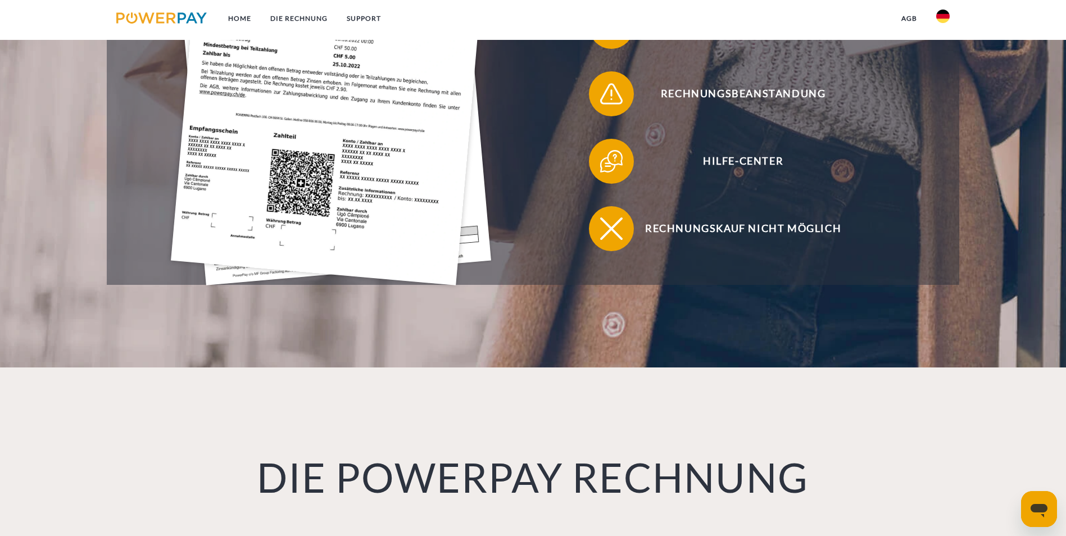
scroll to position [154, 0]
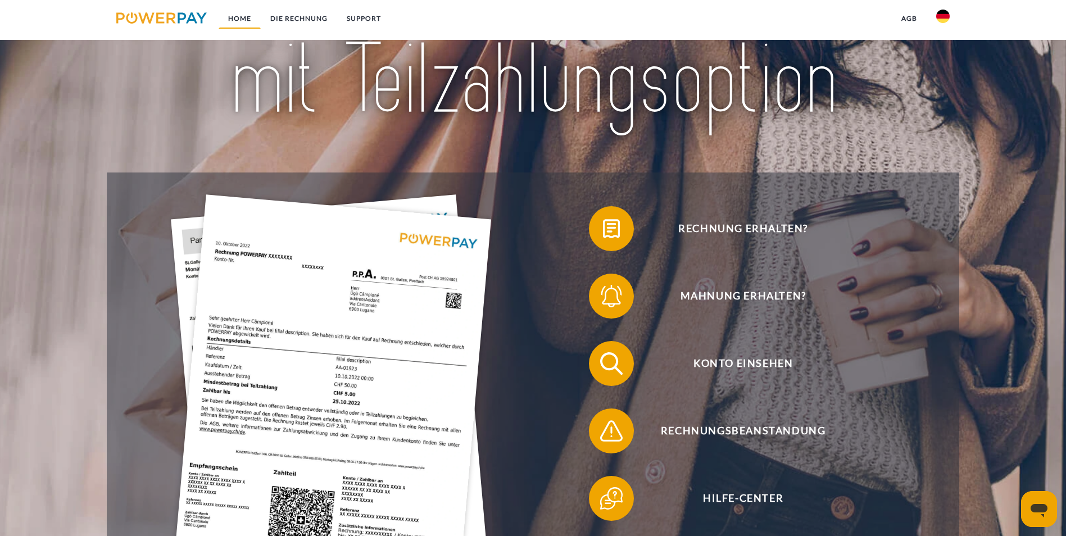
click at [231, 16] on link "Home" at bounding box center [240, 18] width 42 height 20
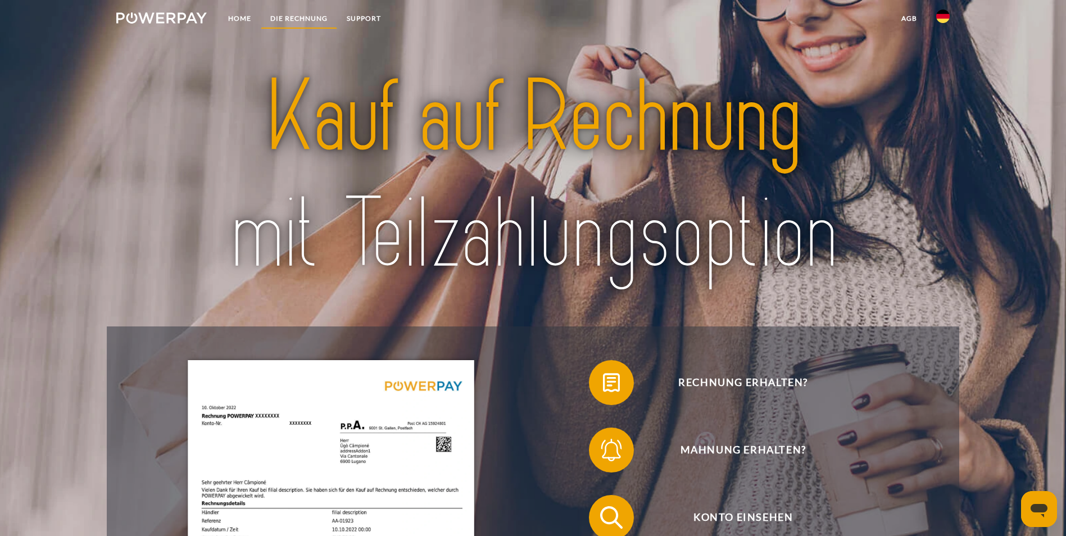
click at [297, 14] on link "DIE RECHNUNG" at bounding box center [299, 18] width 76 height 20
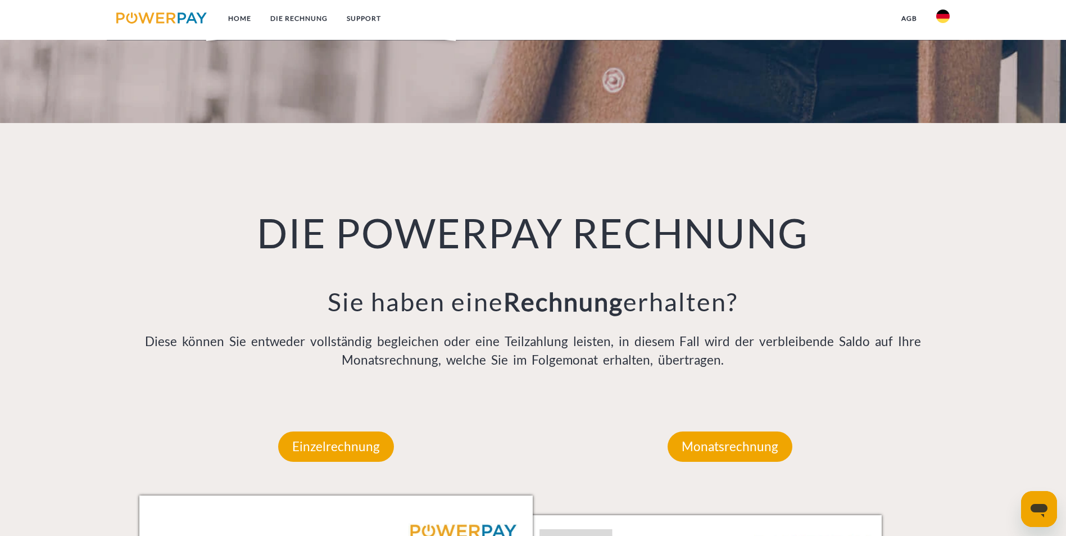
scroll to position [737, 0]
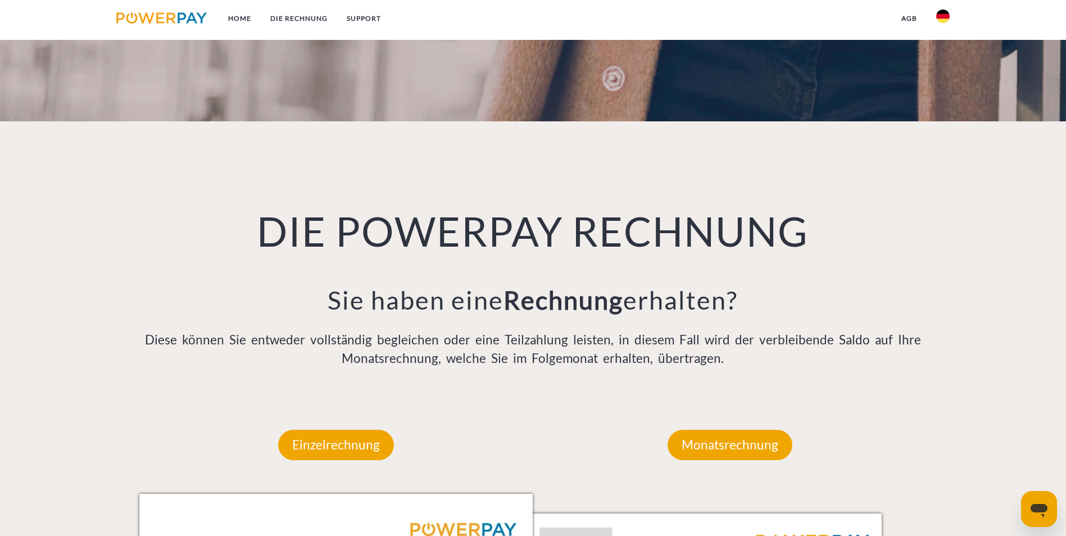
click at [394, 20] on nav "Home DIE RECHNUNG SUPPORT agb" at bounding box center [533, 20] width 1066 height 40
click at [333, 25] on link "DIE RECHNUNG" at bounding box center [299, 18] width 76 height 20
click at [345, 25] on link "SUPPORT" at bounding box center [363, 18] width 53 height 20
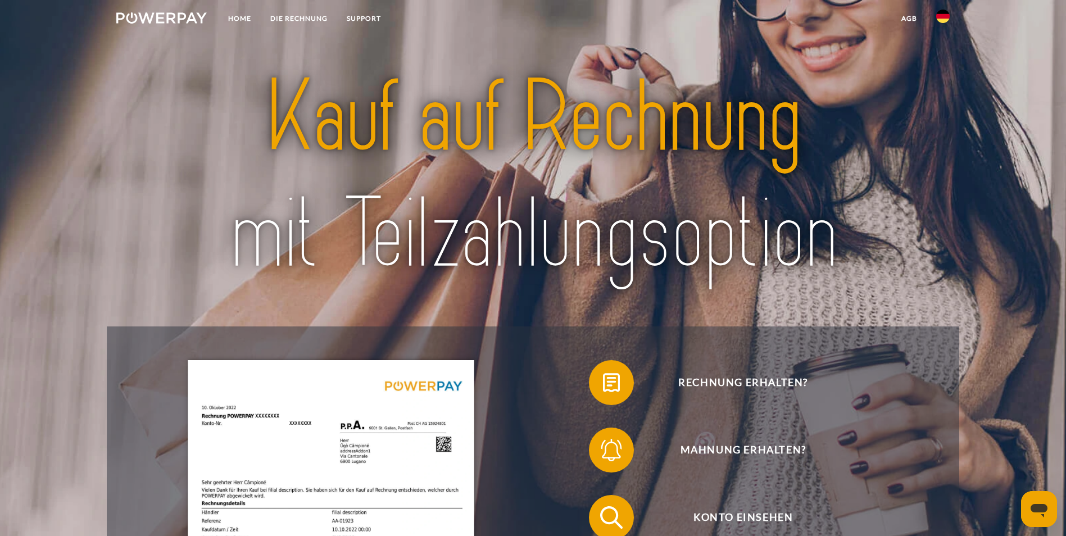
click at [169, 15] on img at bounding box center [161, 17] width 90 height 11
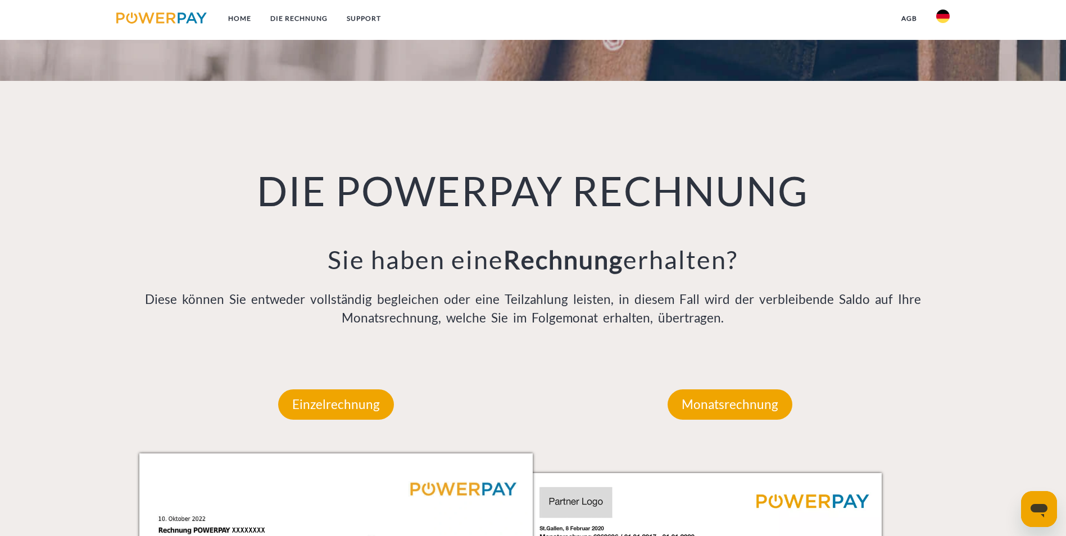
scroll to position [899, 0]
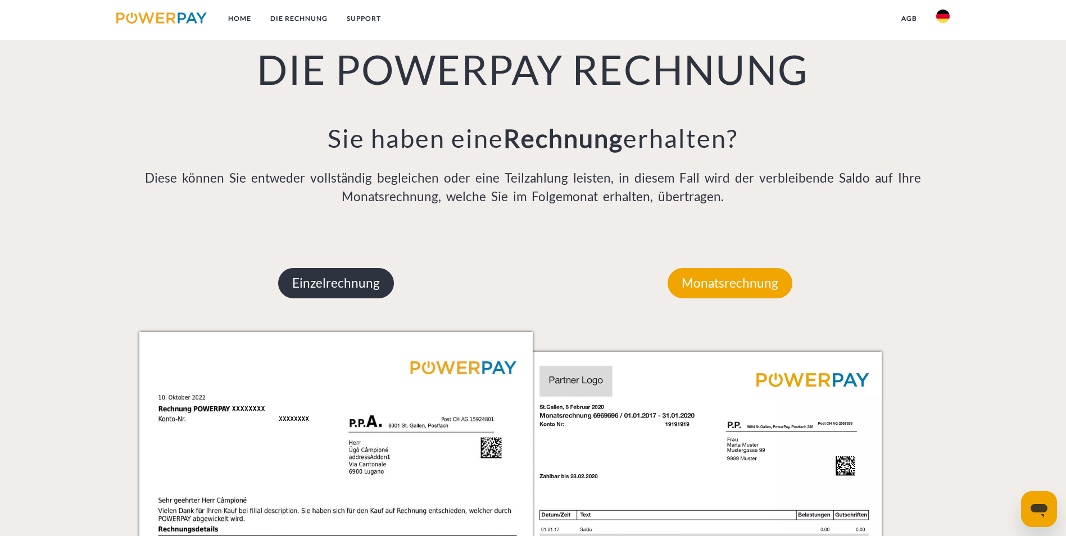
click at [319, 268] on p "Einzelrechnung" at bounding box center [336, 283] width 116 height 30
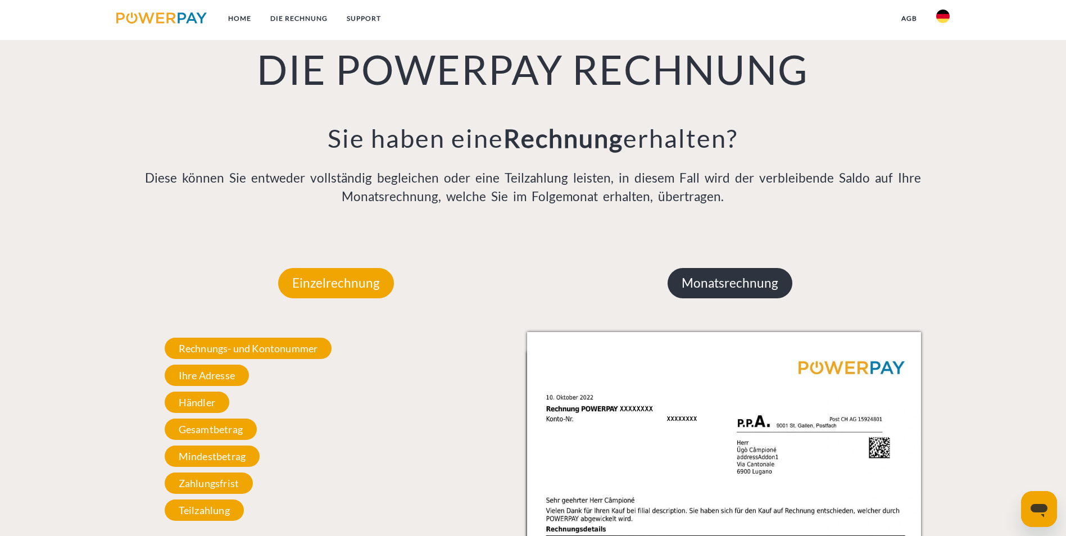
click at [692, 268] on p "Monatsrechnung" at bounding box center [730, 283] width 125 height 30
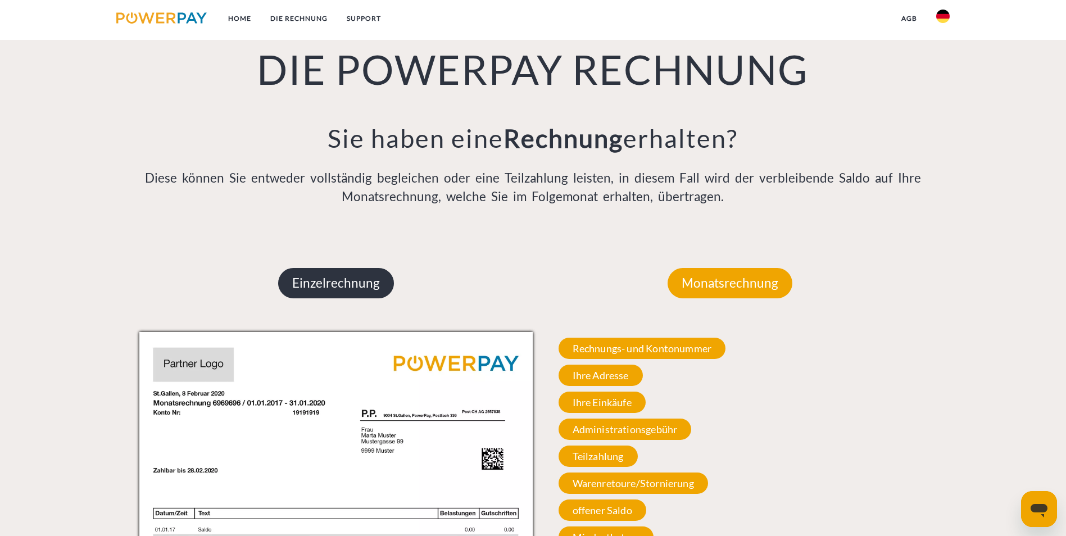
click at [319, 268] on p "Einzelrechnung" at bounding box center [336, 283] width 116 height 30
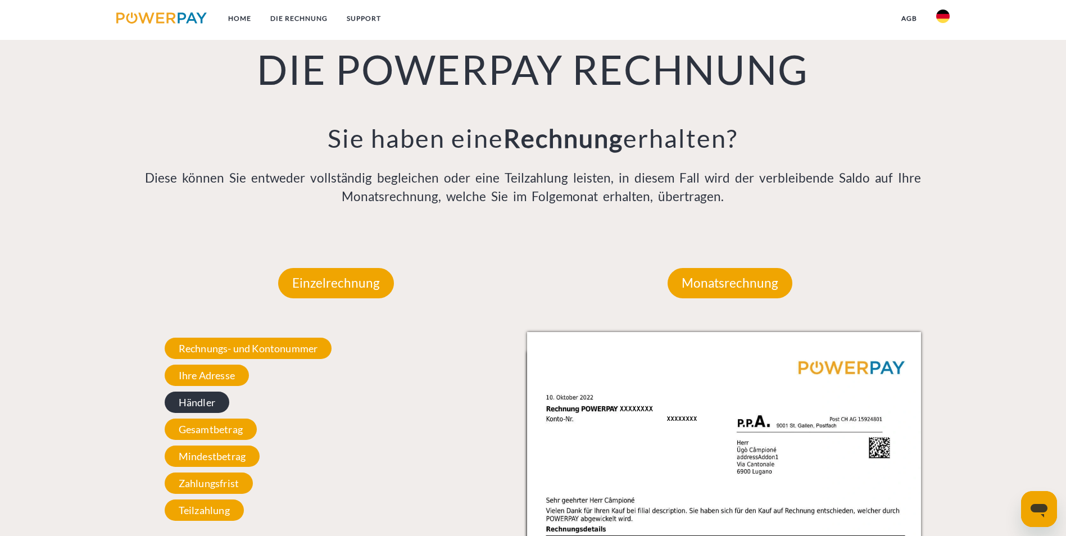
click at [214, 392] on span "Händler" at bounding box center [197, 402] width 65 height 21
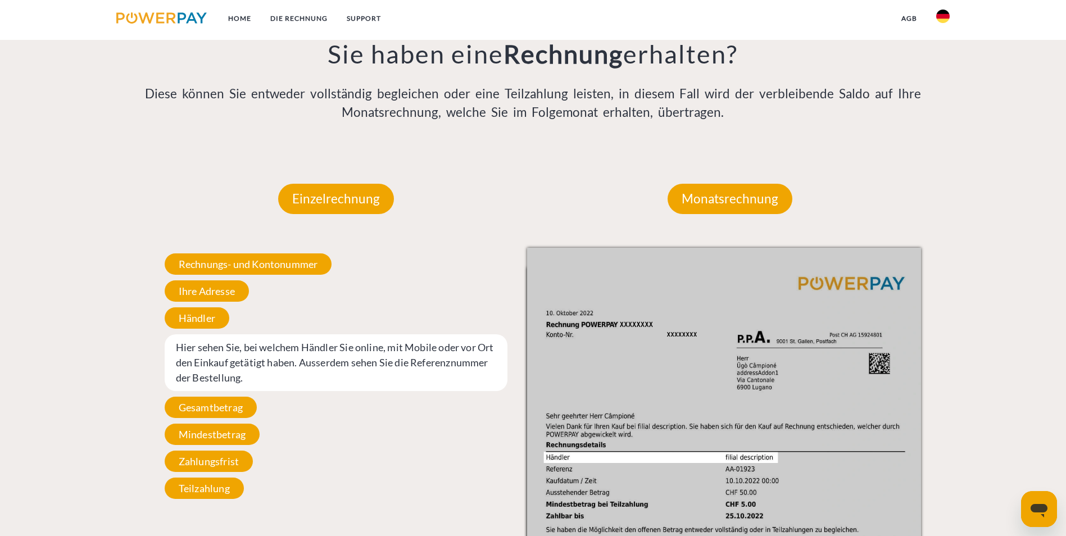
scroll to position [1011, 0]
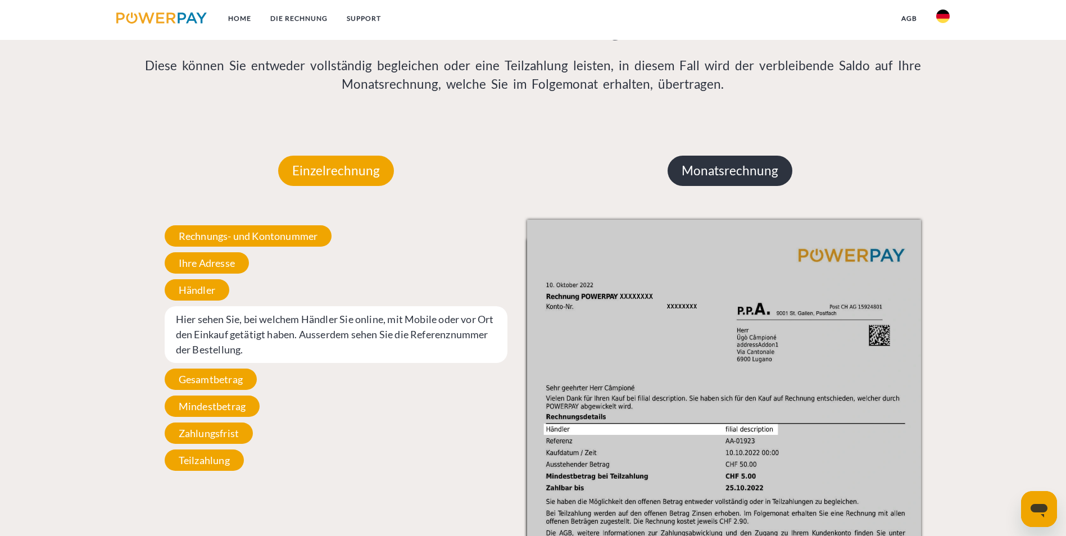
click at [722, 156] on p "Monatsrechnung" at bounding box center [730, 171] width 125 height 30
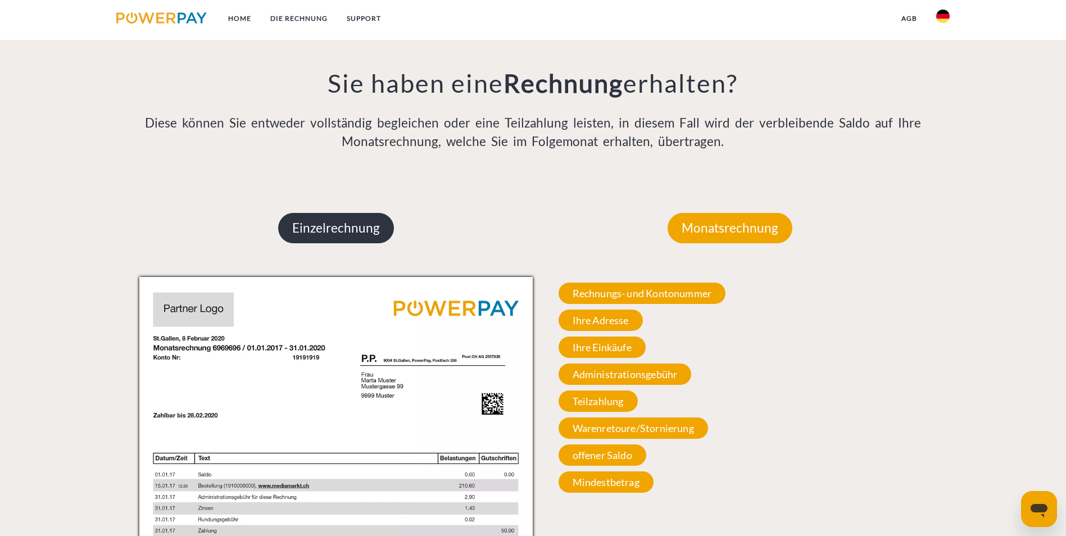
scroll to position [843, 0]
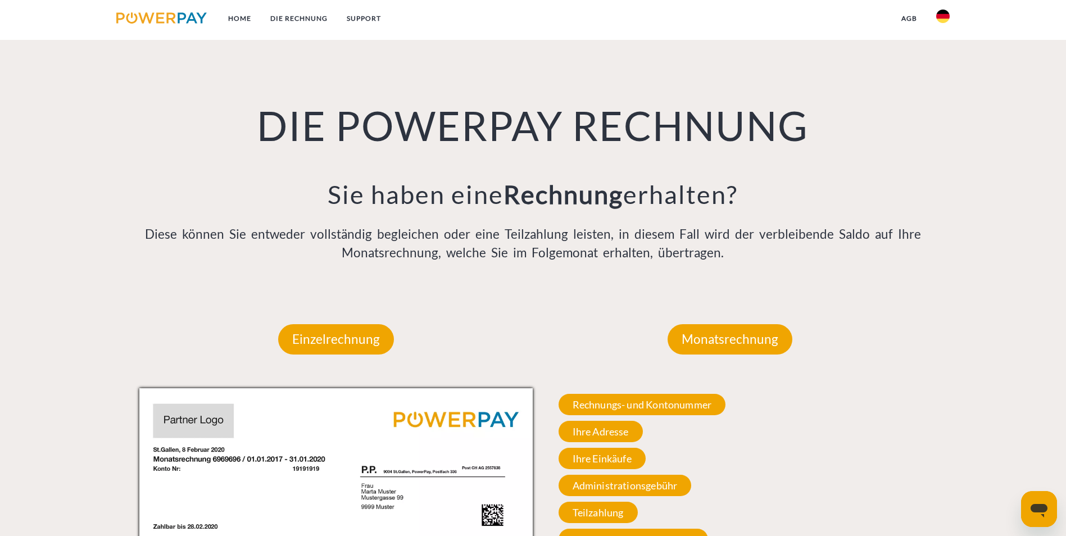
click at [350, 291] on div "Einzelrechnung" at bounding box center [335, 340] width 183 height 98
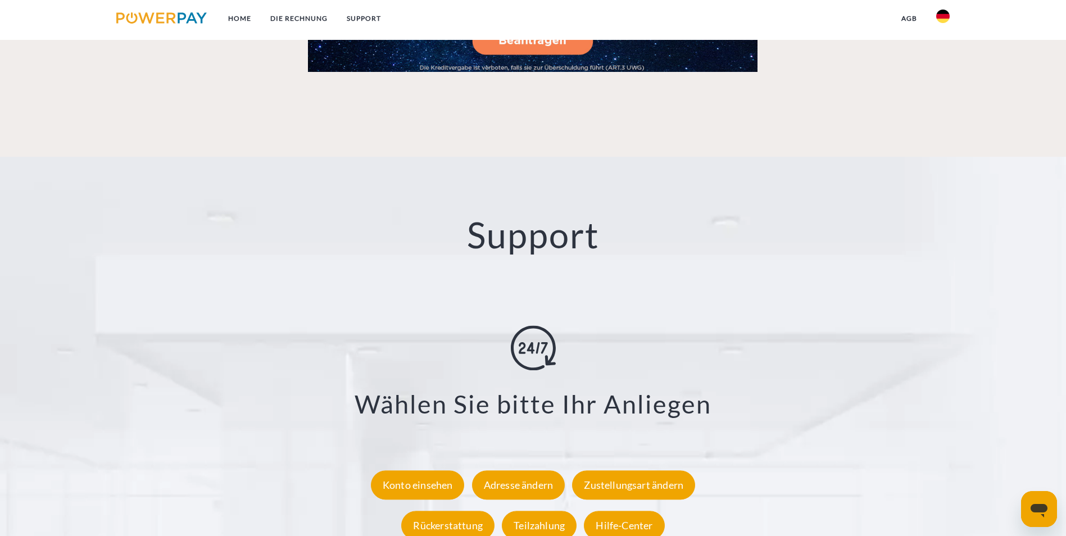
scroll to position [1967, 0]
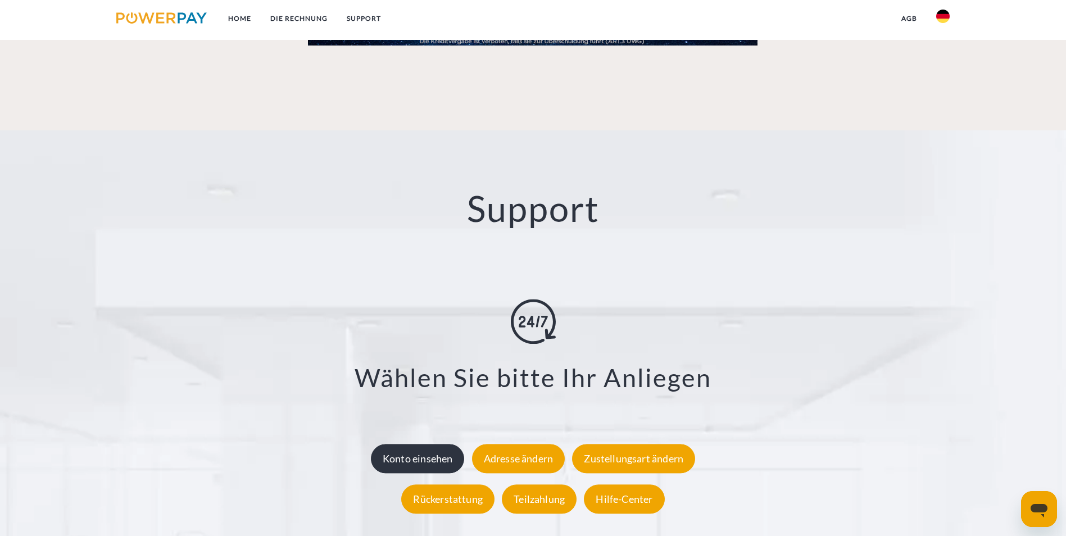
click at [417, 444] on div "Konto einsehen" at bounding box center [418, 458] width 94 height 29
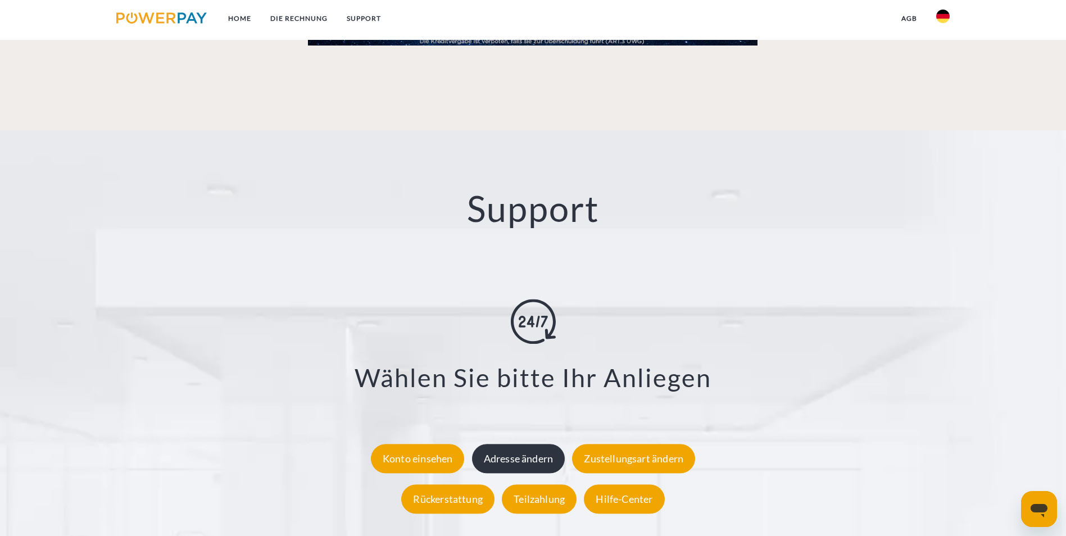
click at [538, 444] on div "Adresse ändern" at bounding box center [518, 458] width 93 height 29
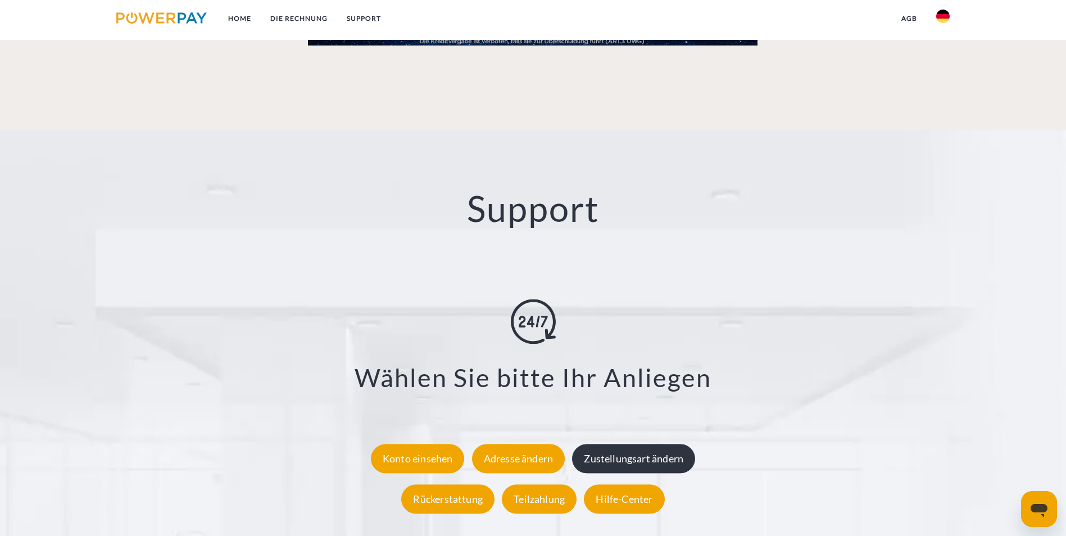
click at [646, 444] on div "Zustellungsart ändern" at bounding box center [633, 458] width 123 height 29
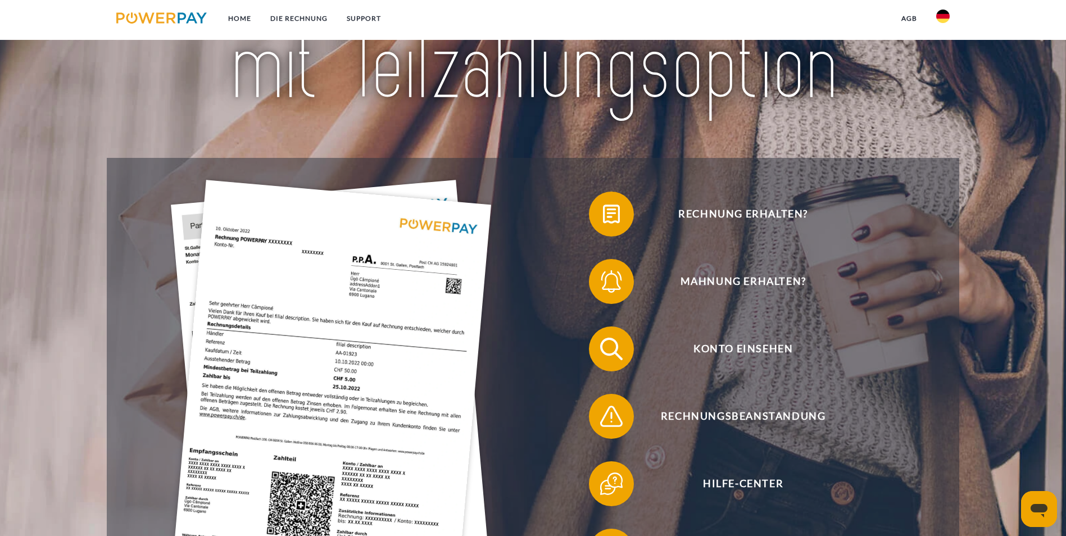
scroll to position [0, 0]
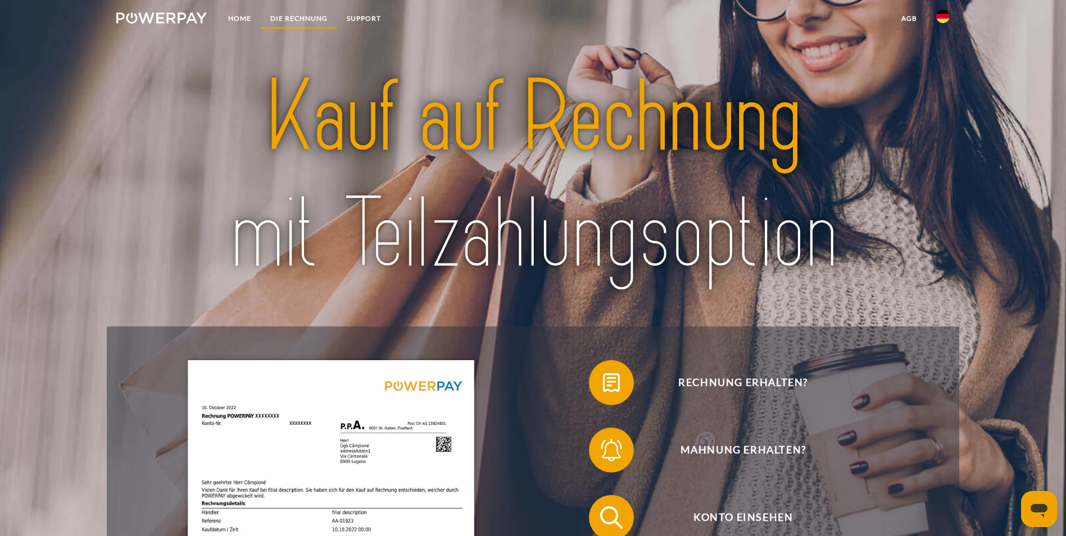
click at [307, 11] on link "DIE RECHNUNG" at bounding box center [299, 18] width 76 height 20
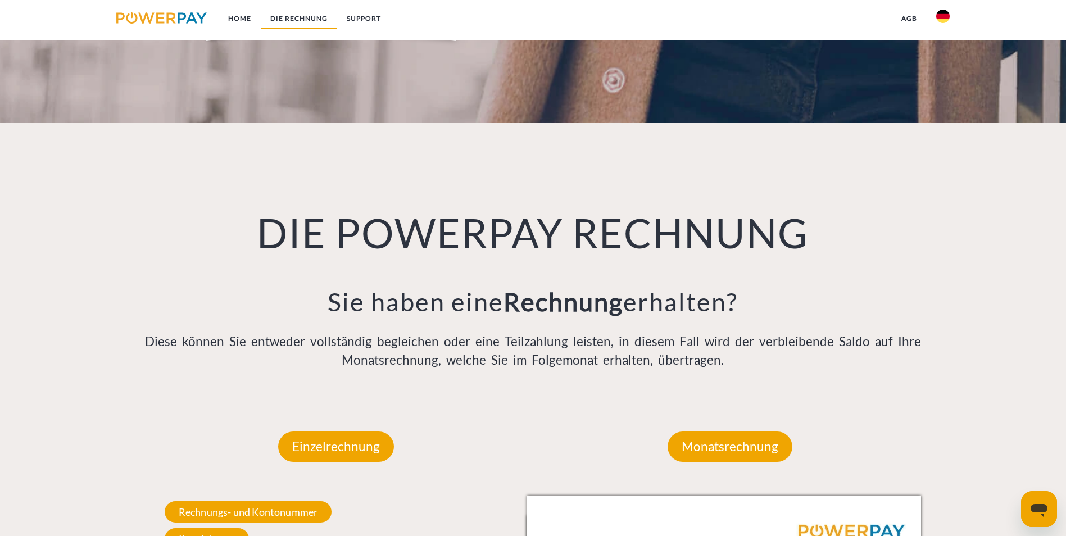
scroll to position [737, 0]
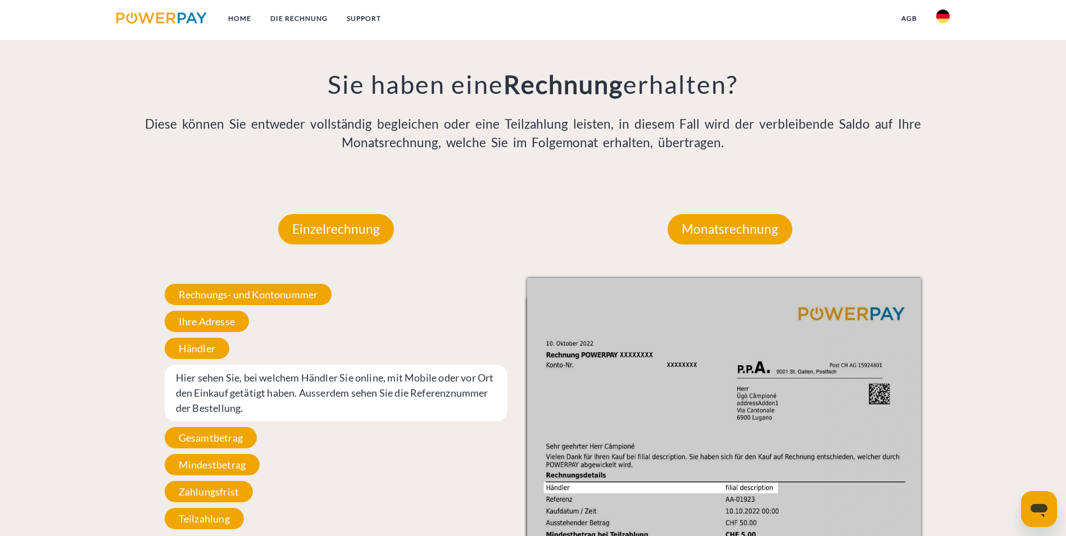
scroll to position [1018, 0]
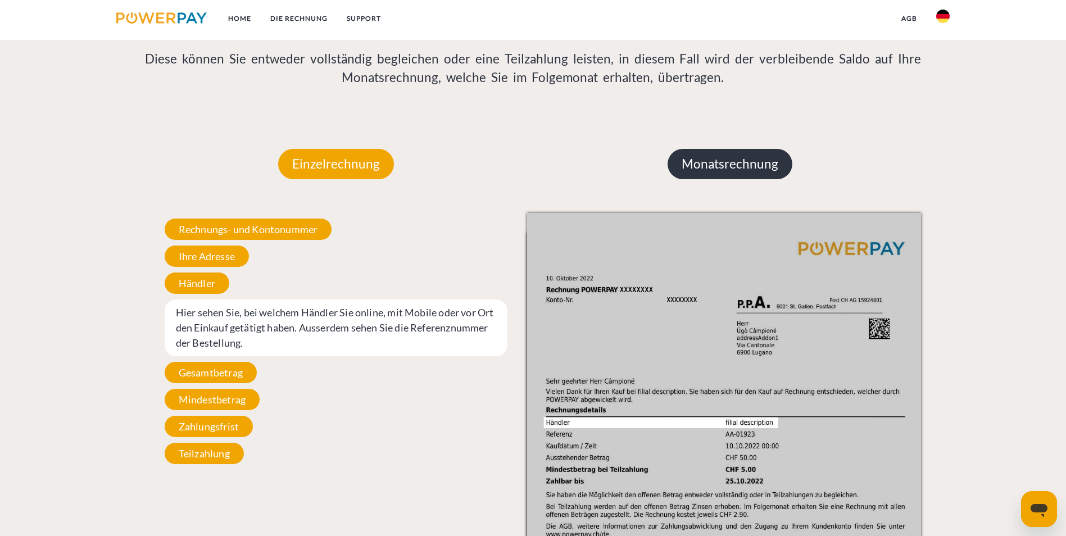
click at [753, 149] on p "Monatsrechnung" at bounding box center [730, 164] width 125 height 30
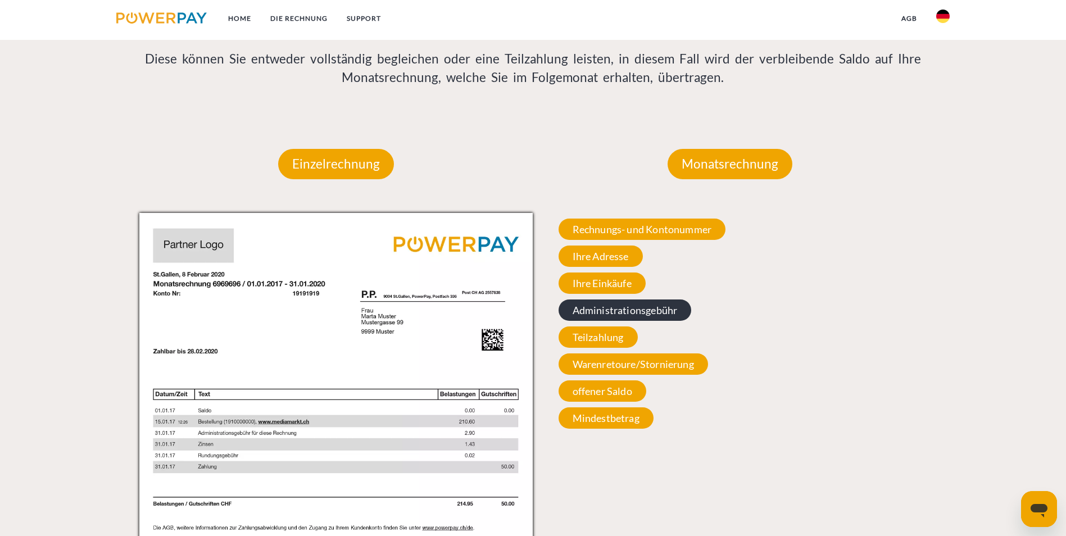
click at [609, 300] on span "Administrationsgebühr" at bounding box center [625, 310] width 133 height 21
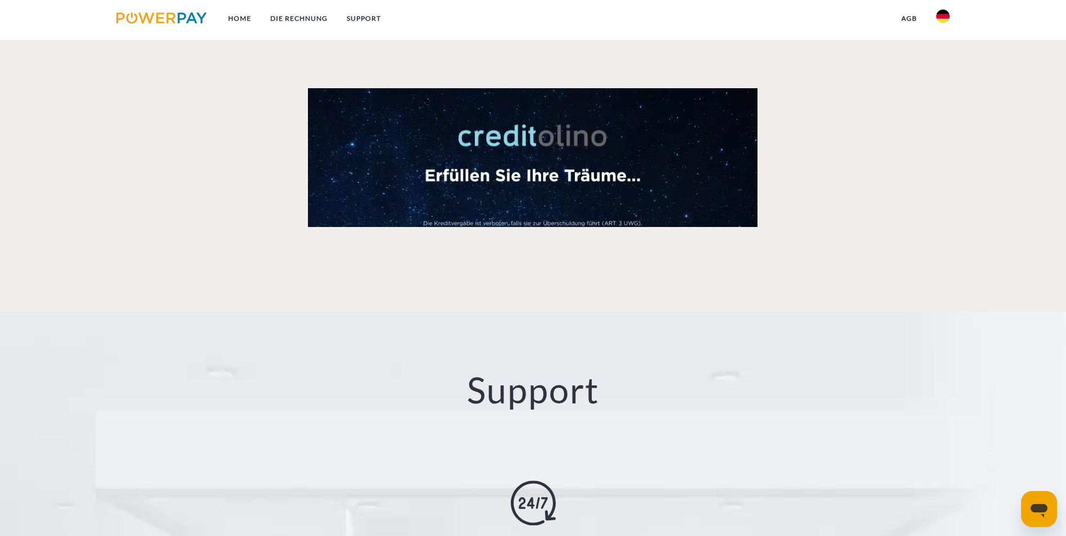
scroll to position [1784, 0]
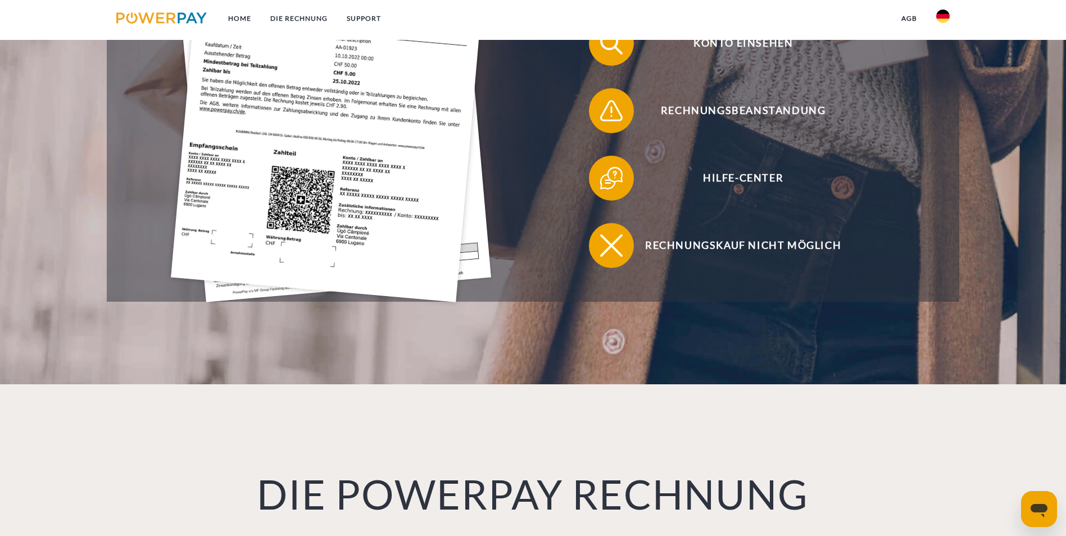
scroll to position [2, 0]
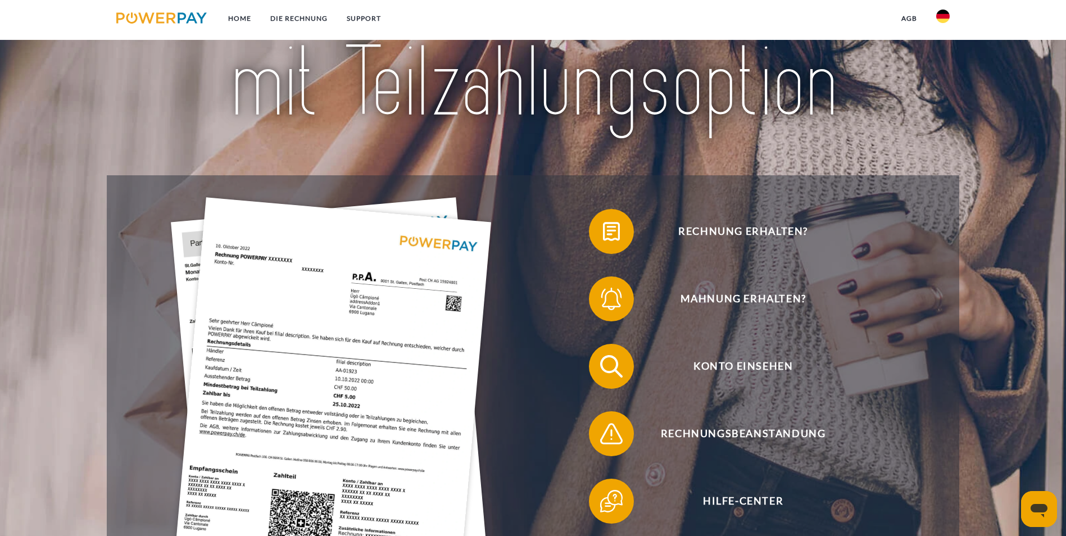
scroll to position [154, 0]
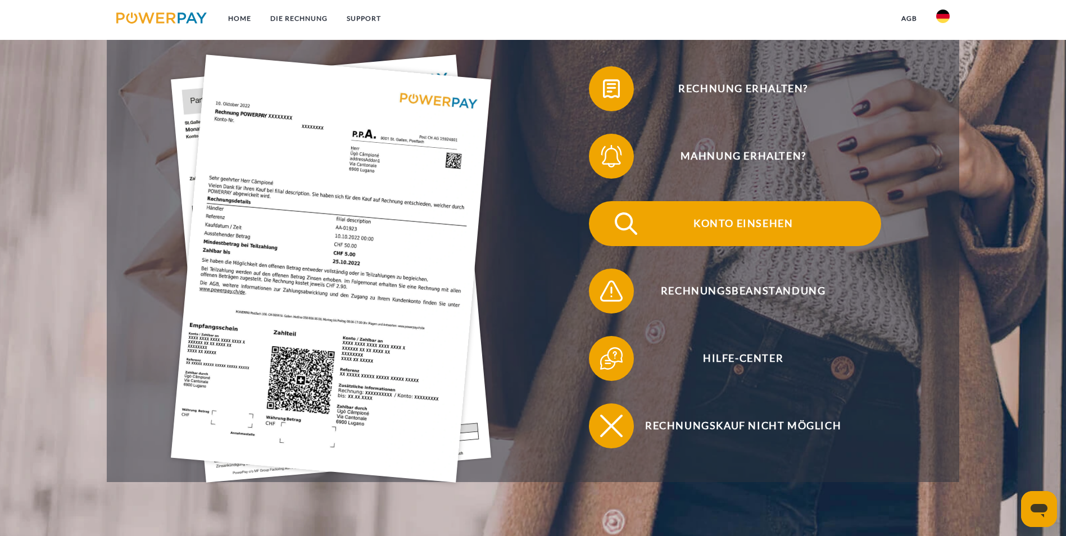
scroll to position [337, 0]
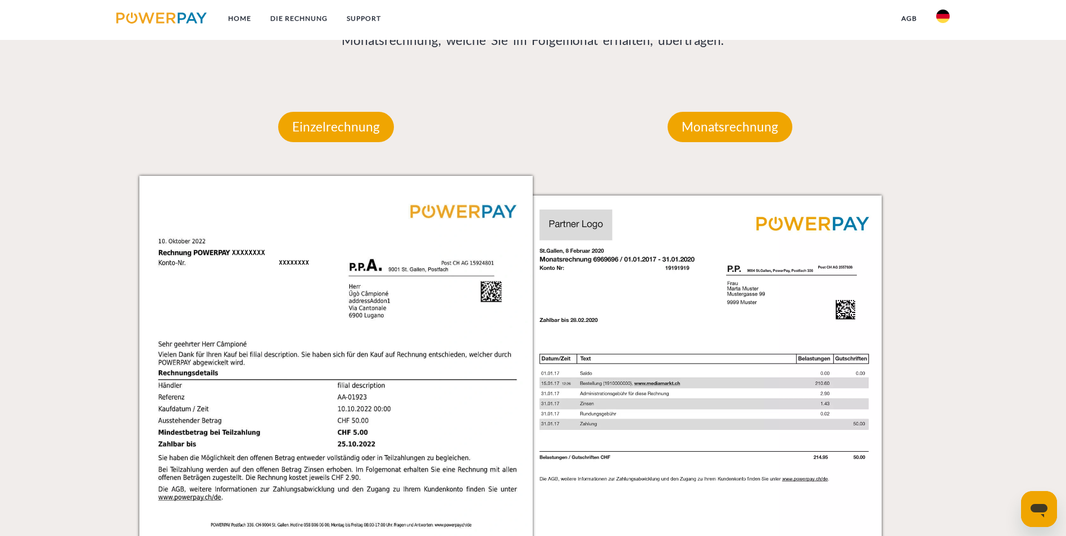
scroll to position [1053, 0]
